Goal: Transaction & Acquisition: Purchase product/service

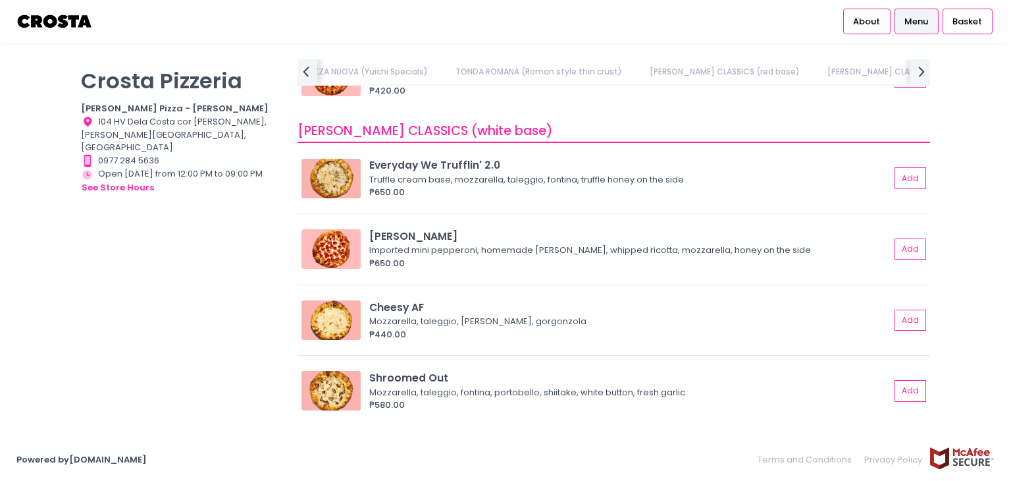
scroll to position [790, 0]
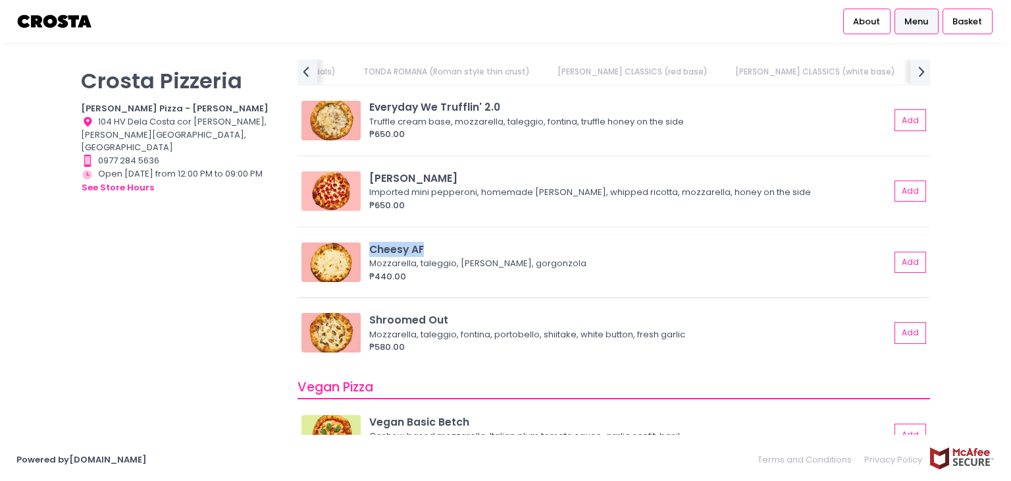
drag, startPoint x: 435, startPoint y: 248, endPoint x: 369, endPoint y: 249, distance: 66.5
click at [369, 249] on div "Cheesy AF" at bounding box center [629, 249] width 521 height 15
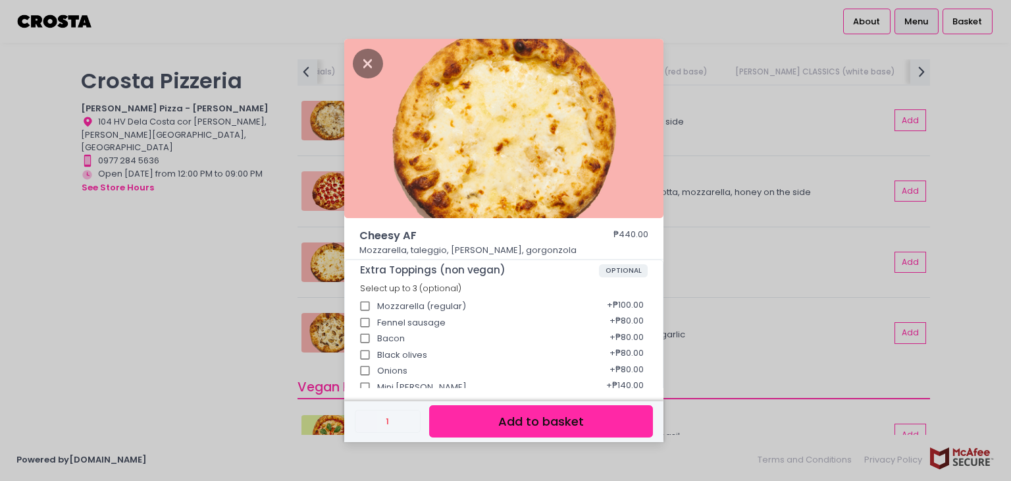
copy div "Cheesy AF"
click at [247, 273] on div "Cheesy AF ₱440.00 Mozzarella, taleggio, [PERSON_NAME], gorgonzola Extra Topping…" at bounding box center [505, 240] width 1011 height 481
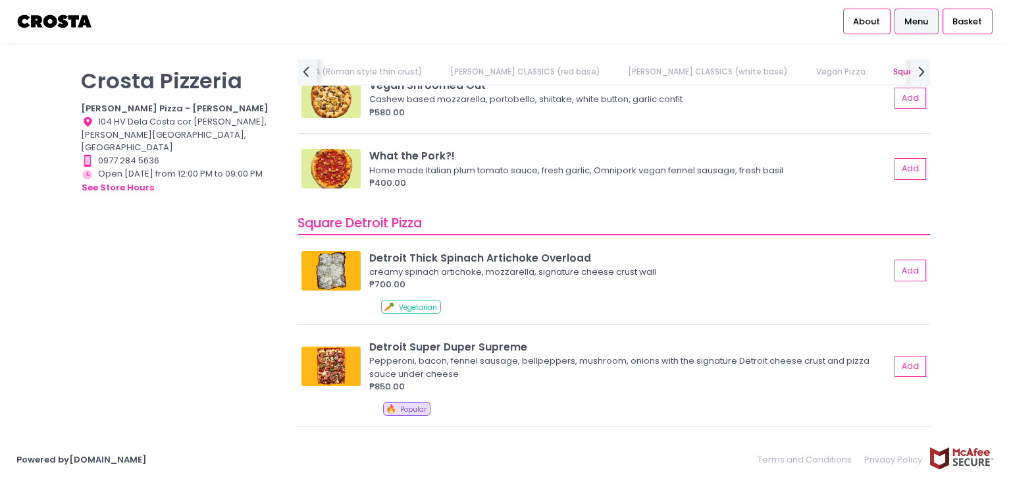
scroll to position [1317, 0]
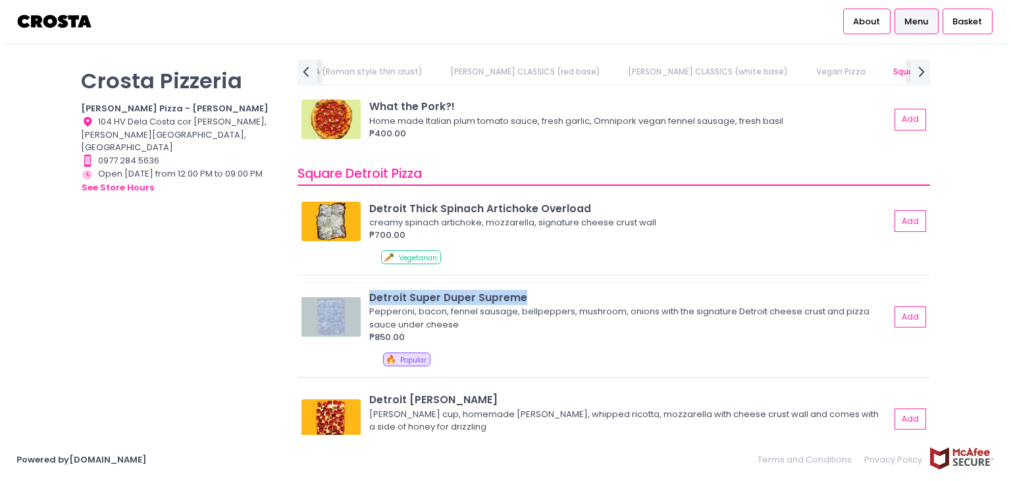
drag, startPoint x: 419, startPoint y: 304, endPoint x: 522, endPoint y: 296, distance: 103.7
click at [522, 296] on div "Detroit Super Duper Supreme Pepperoni, bacon, fennel sausage, bellpeppers, mush…" at bounding box center [613, 317] width 624 height 54
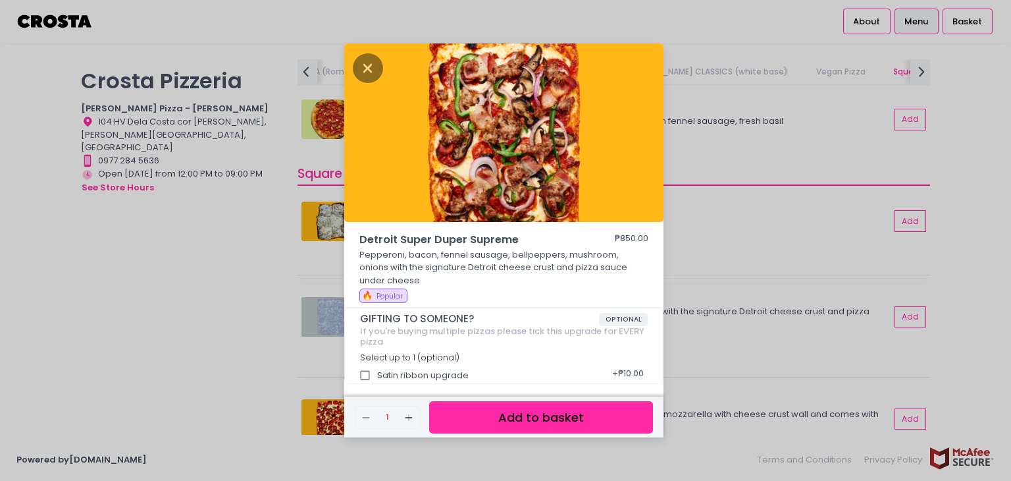
copy div "Detroit Super Duper Supreme"
click at [682, 440] on div "Detroit Super Duper Supreme ₱850.00 Pepperoni, bacon, fennel sausage, bellpeppe…" at bounding box center [505, 240] width 1011 height 481
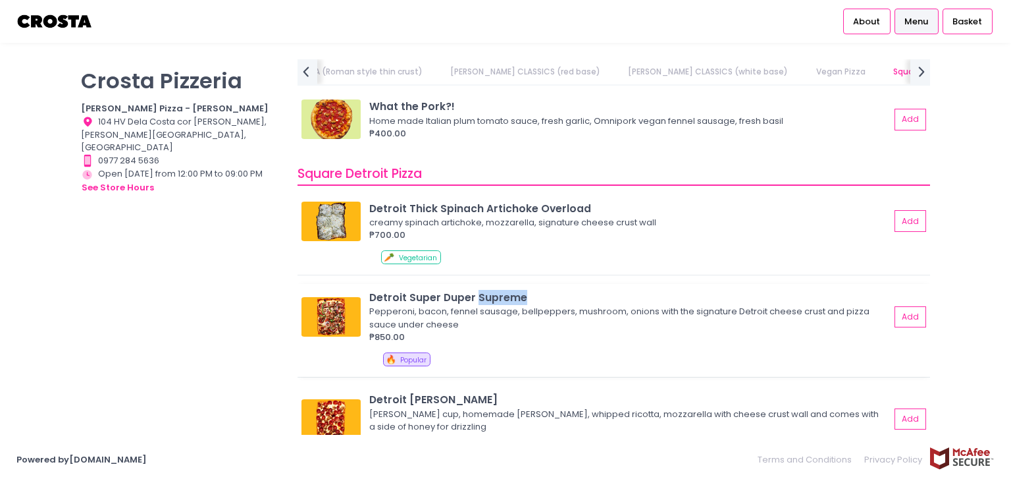
drag, startPoint x: 526, startPoint y: 294, endPoint x: 477, endPoint y: 297, distance: 49.5
click at [477, 297] on div "Detroit Super Duper Supreme" at bounding box center [629, 297] width 521 height 15
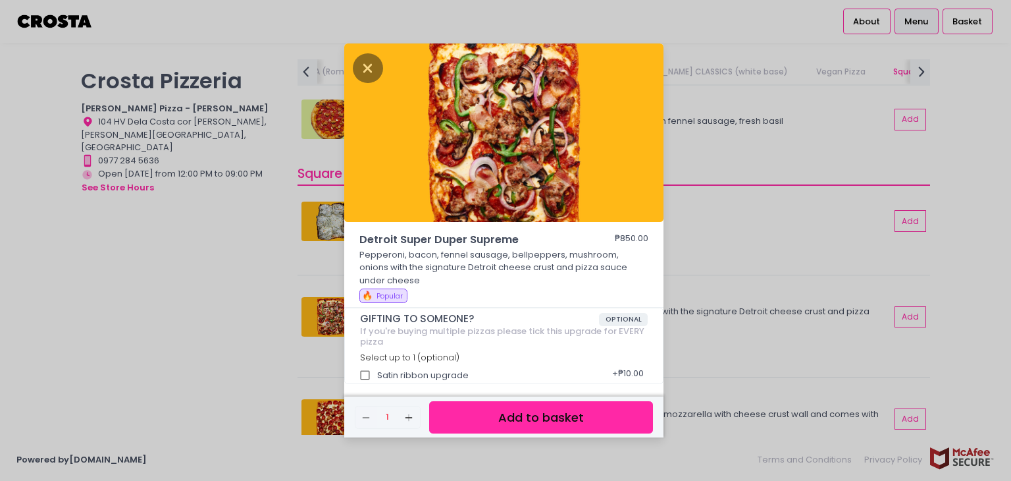
copy div "Supreme"
click at [196, 254] on div "Detroit Super Duper Supreme ₱850.00 Pepperoni, bacon, fennel sausage, bellpeppe…" at bounding box center [505, 240] width 1011 height 481
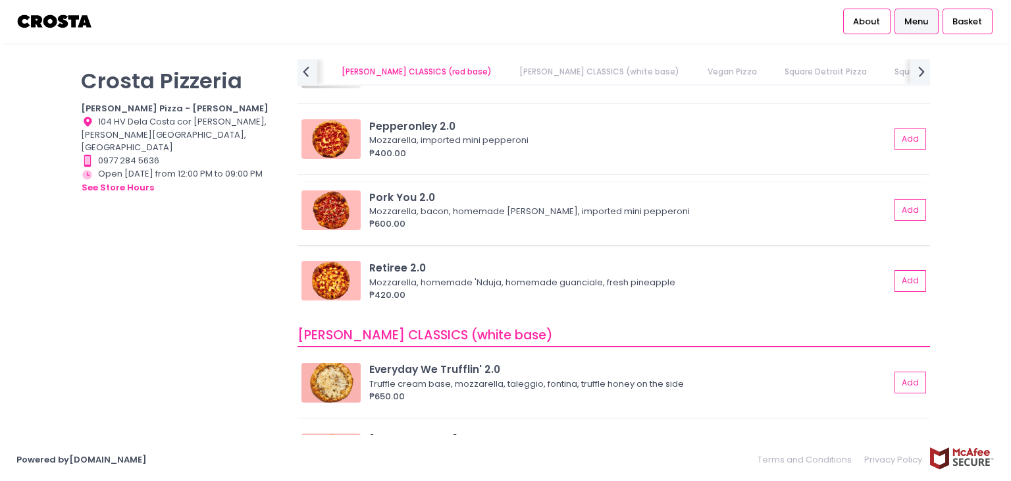
scroll to position [527, 0]
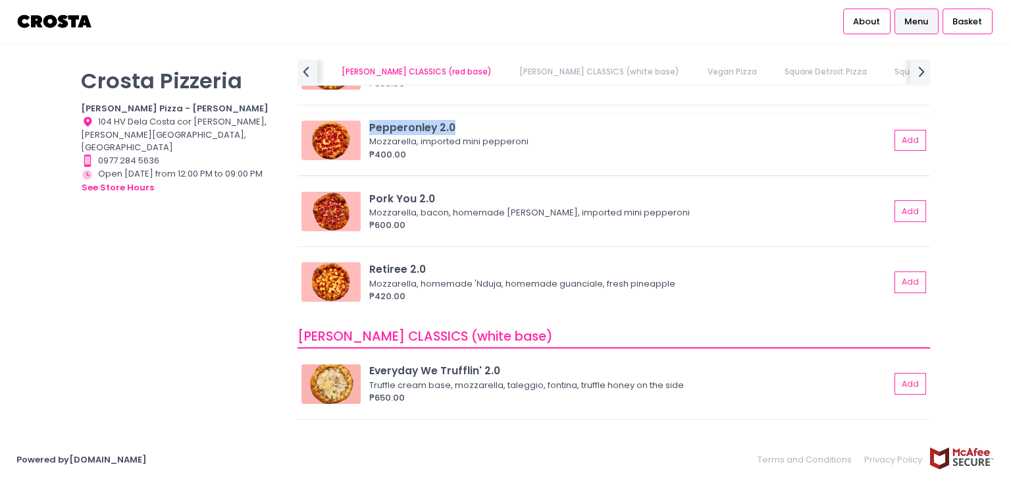
drag, startPoint x: 368, startPoint y: 124, endPoint x: 459, endPoint y: 127, distance: 90.9
click at [459, 127] on div "Pepperonley 2.0 Mozzarella, imported mini pepperoni ₱400.00 Add" at bounding box center [613, 140] width 624 height 41
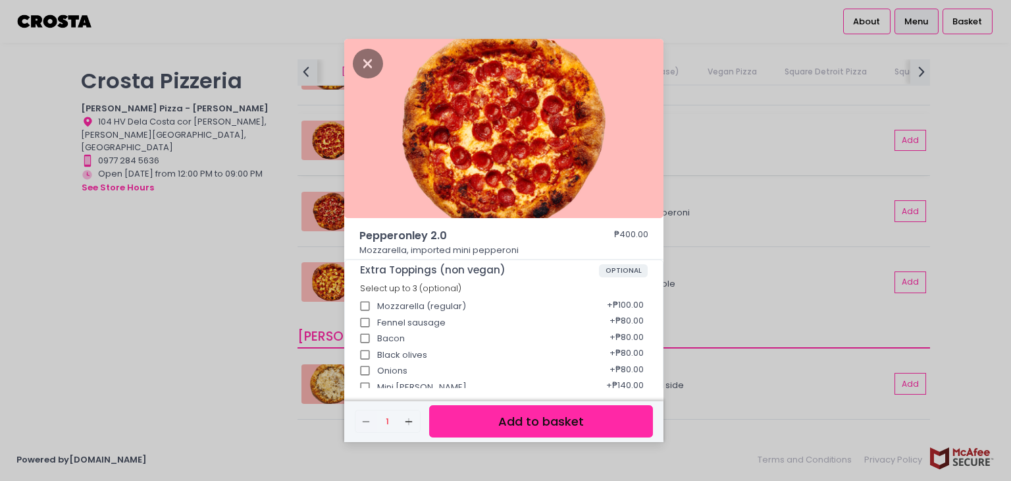
copy div "Pepperonley 2.0"
click at [382, 64] on icon "Close" at bounding box center [368, 64] width 30 height 30
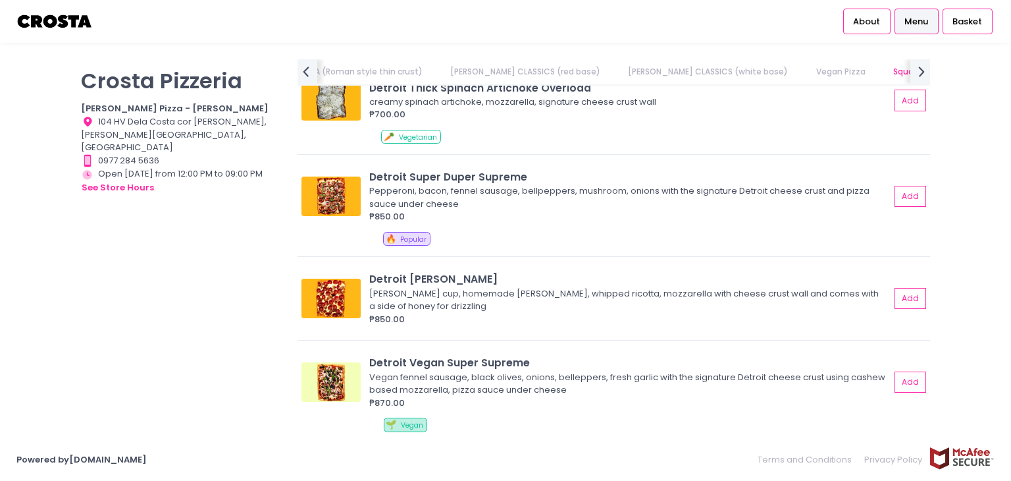
scroll to position [0, 408]
